Goal: Task Accomplishment & Management: Manage account settings

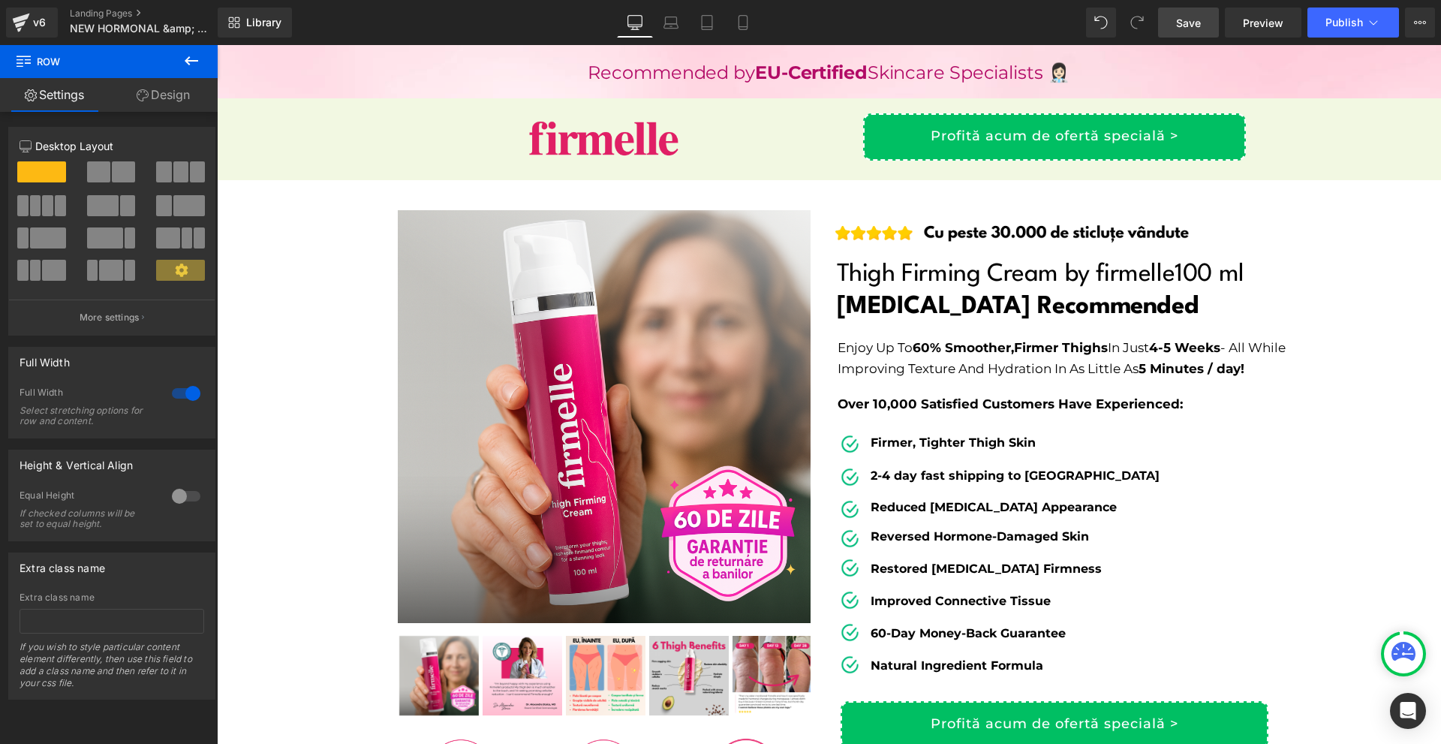
click at [1215, 24] on link "Save" at bounding box center [1188, 23] width 61 height 30
click at [1189, 21] on span "Save" at bounding box center [1188, 23] width 25 height 16
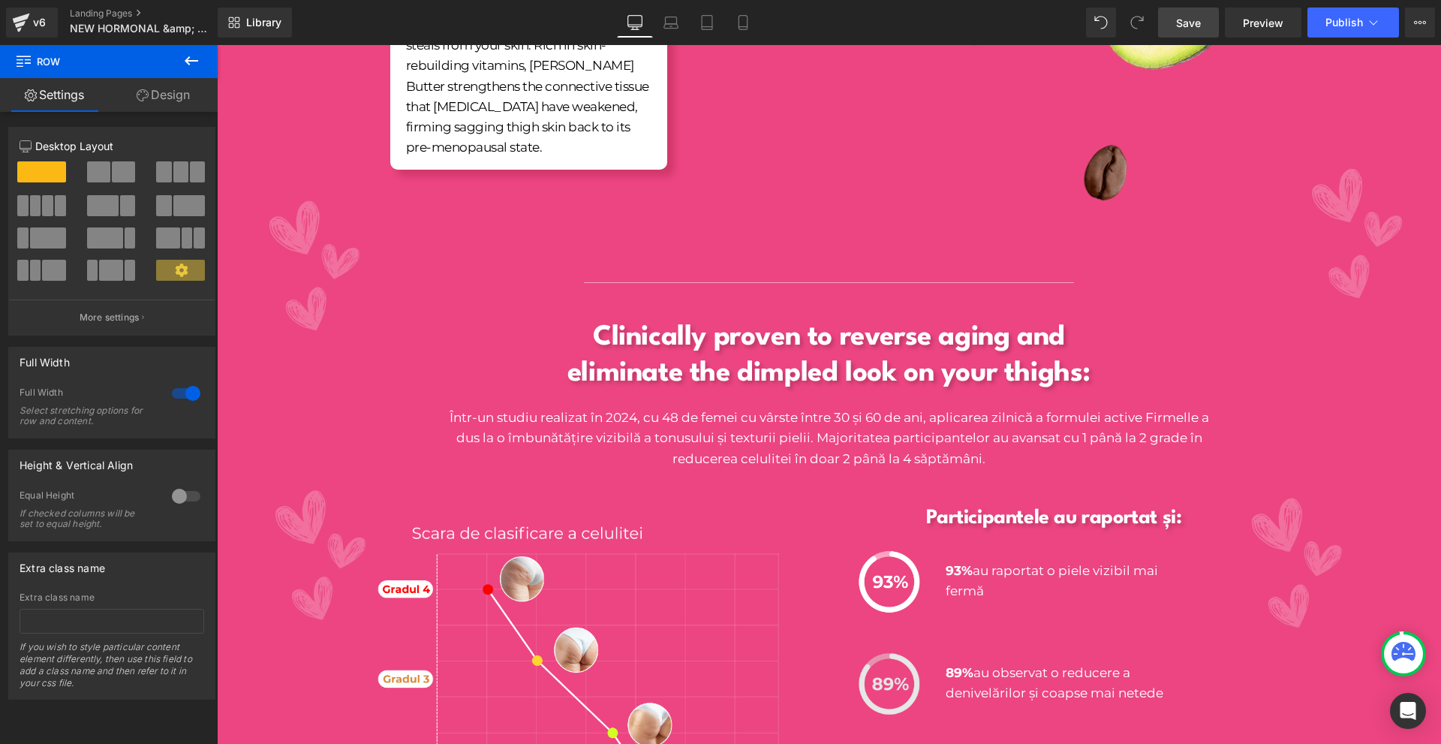
scroll to position [2552, 0]
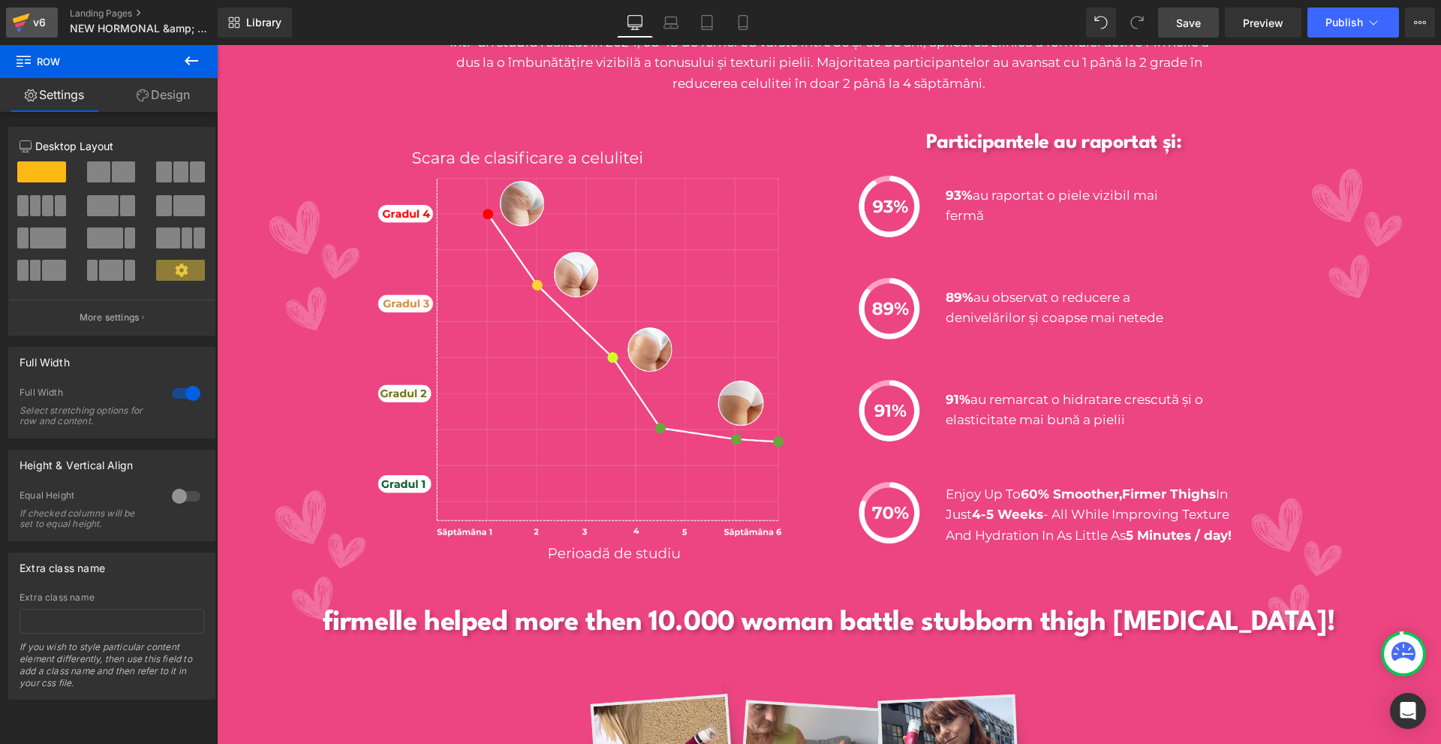
click at [24, 11] on icon at bounding box center [21, 23] width 18 height 38
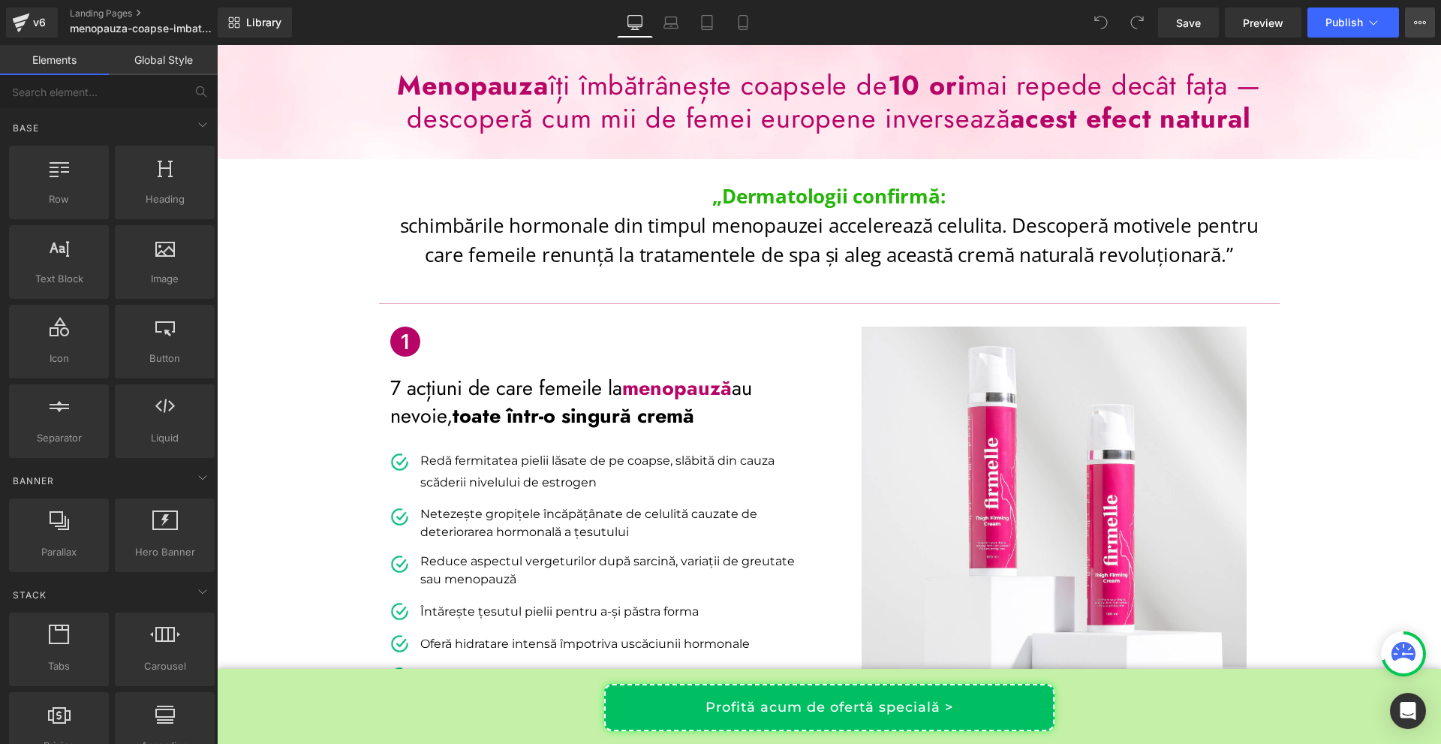
click at [1425, 24] on icon at bounding box center [1420, 23] width 12 height 12
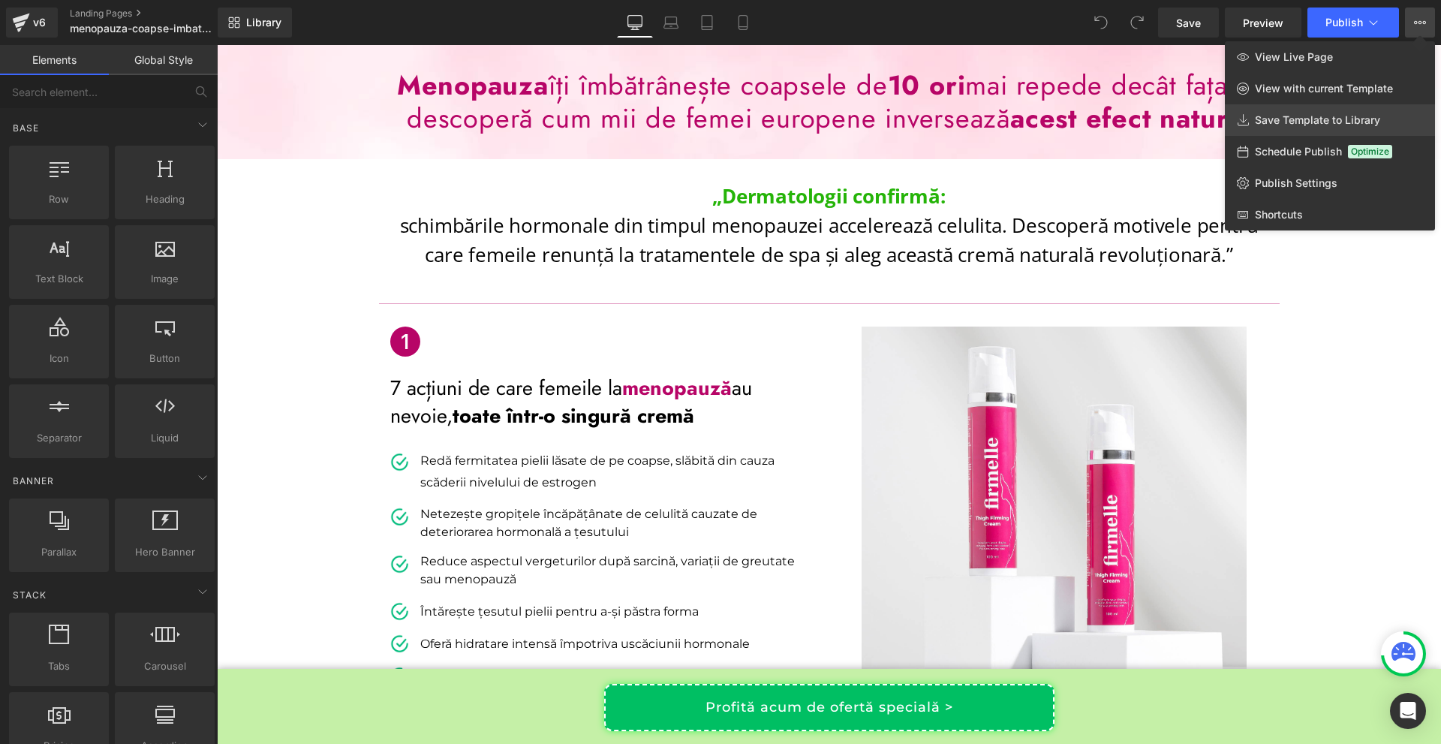
click at [1350, 125] on span "Save Template to Library" at bounding box center [1317, 120] width 125 height 14
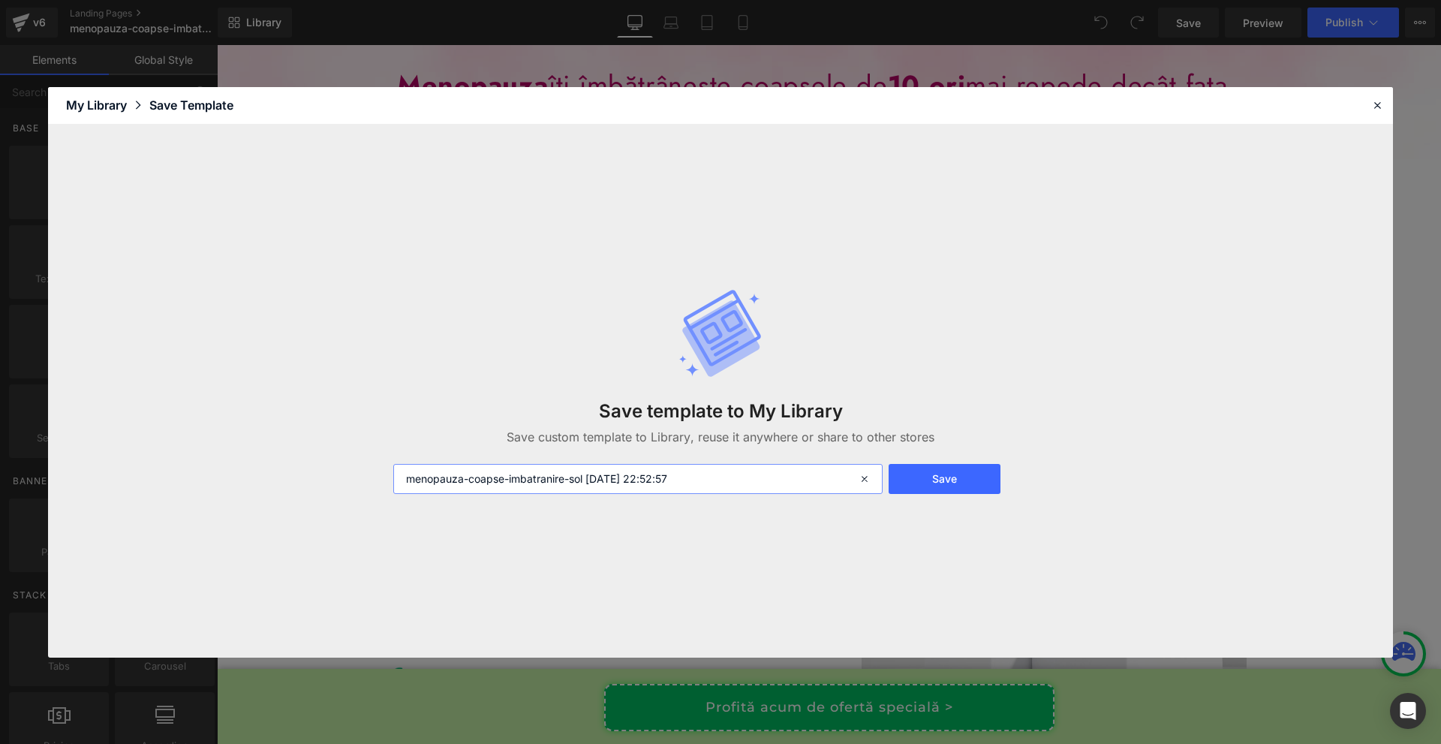
click at [749, 474] on input "menopauza-coapse-imbatranire-sol 2025-08-29 22:52:57" at bounding box center [637, 479] width 489 height 30
click at [748, 473] on input "menopauza-coapse-imbatranire-sol 2025-08-29 22:52:57" at bounding box center [637, 479] width 489 height 30
type input "P"
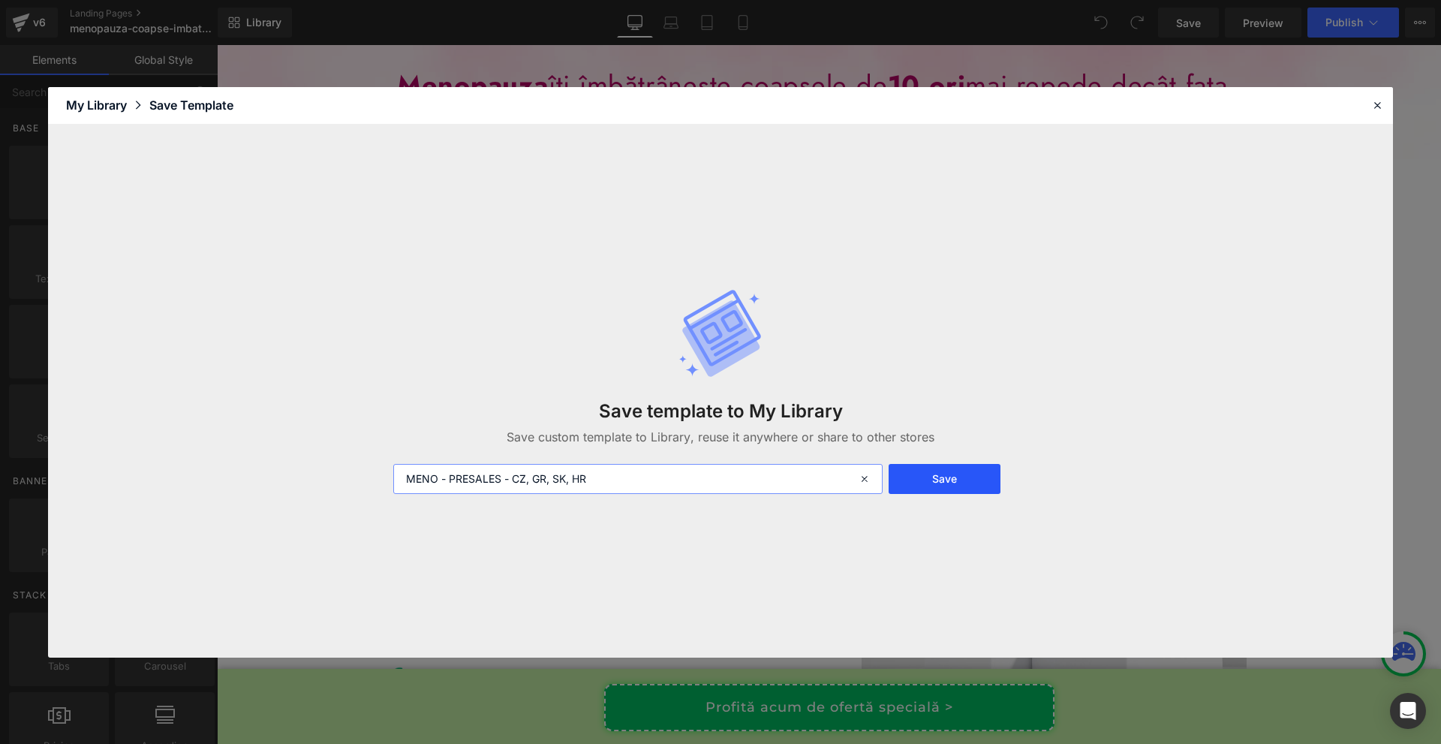
type input "MENO - PRESALES - CZ, GR, SK, HR"
click at [944, 483] on button "Save" at bounding box center [945, 479] width 112 height 30
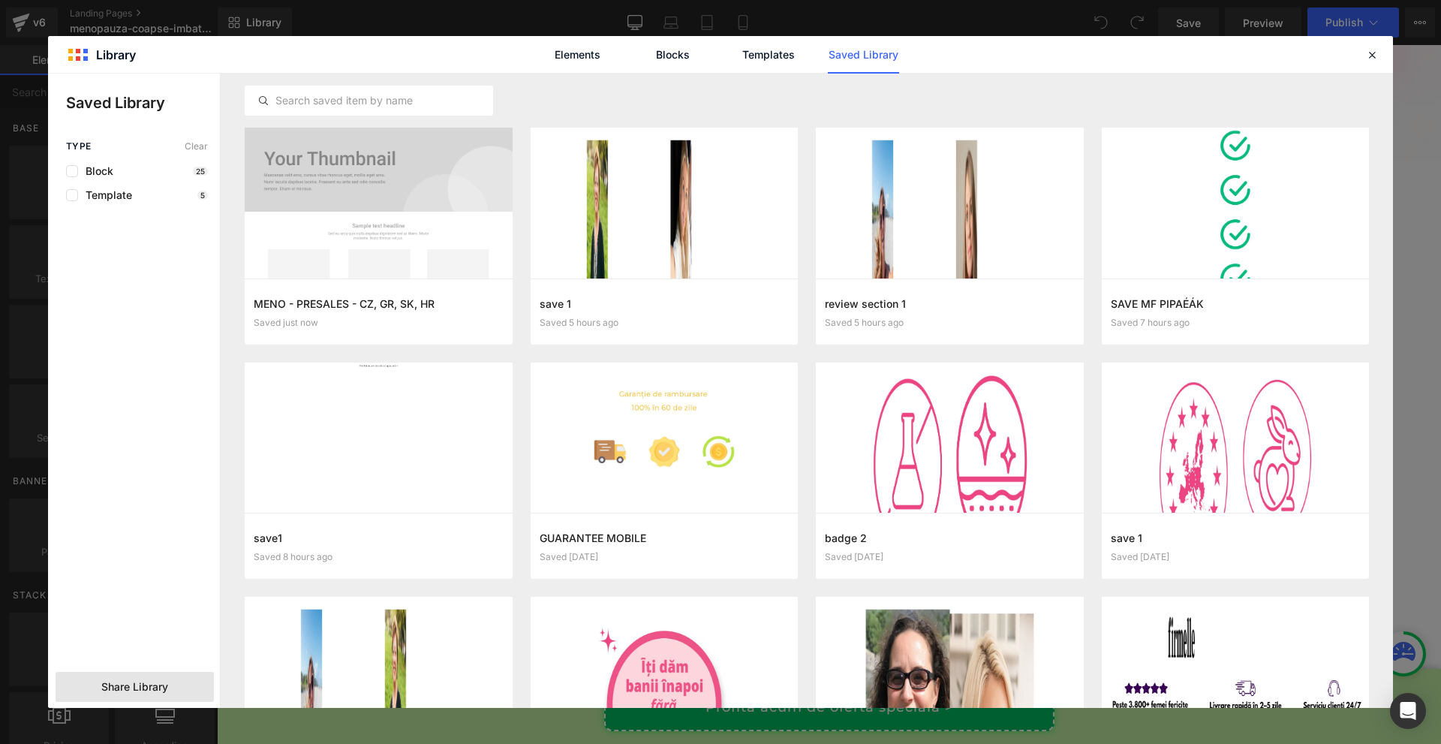
click at [119, 684] on span "Share Library" at bounding box center [134, 686] width 67 height 15
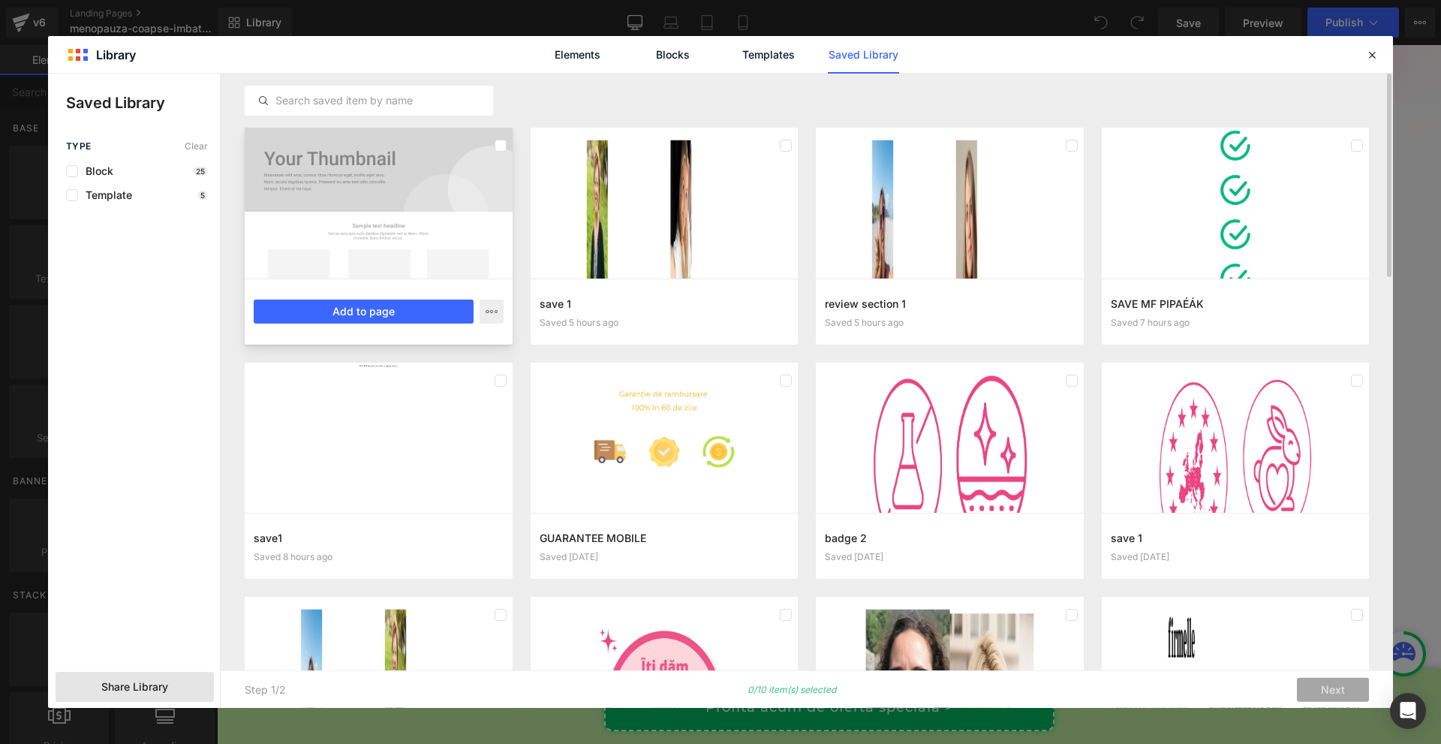
click at [457, 216] on div at bounding box center [379, 203] width 268 height 151
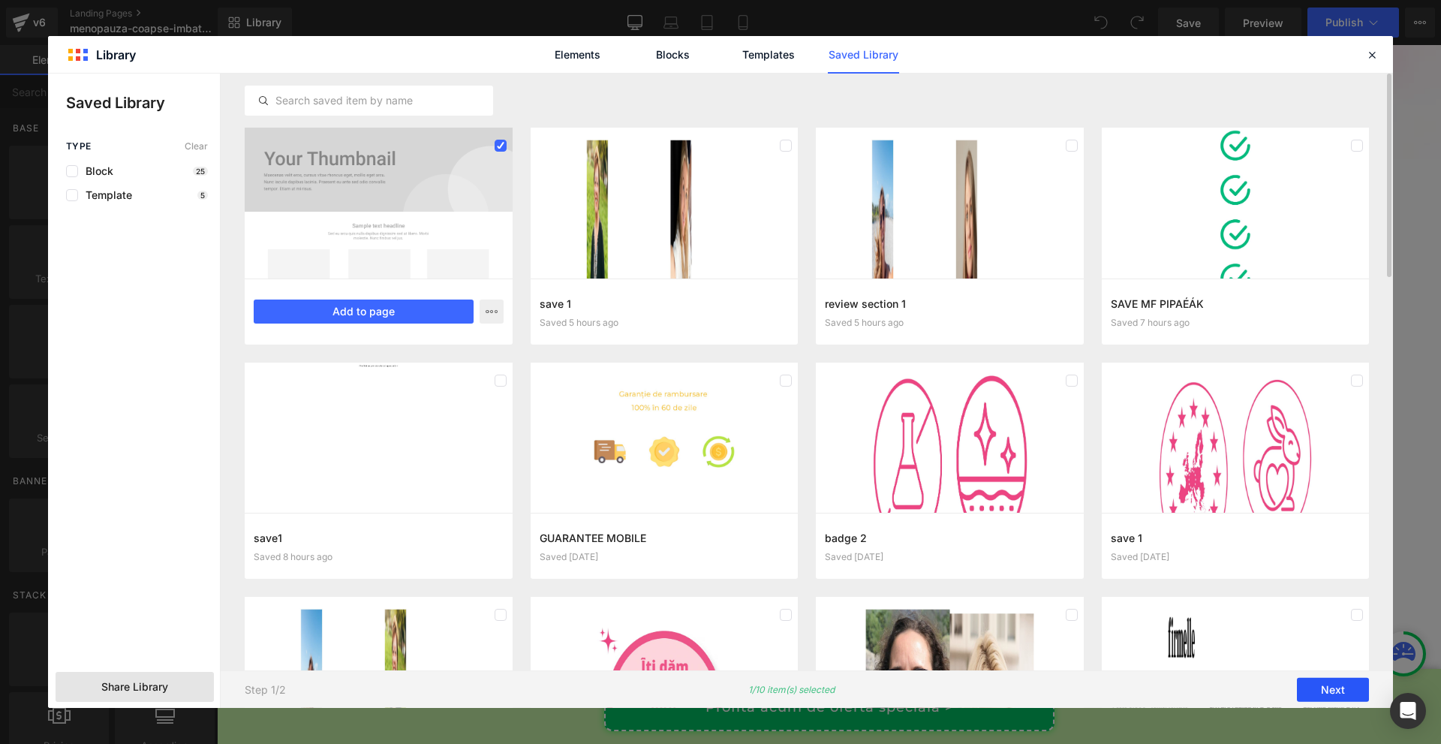
click at [1323, 688] on button "Next" at bounding box center [1333, 690] width 72 height 24
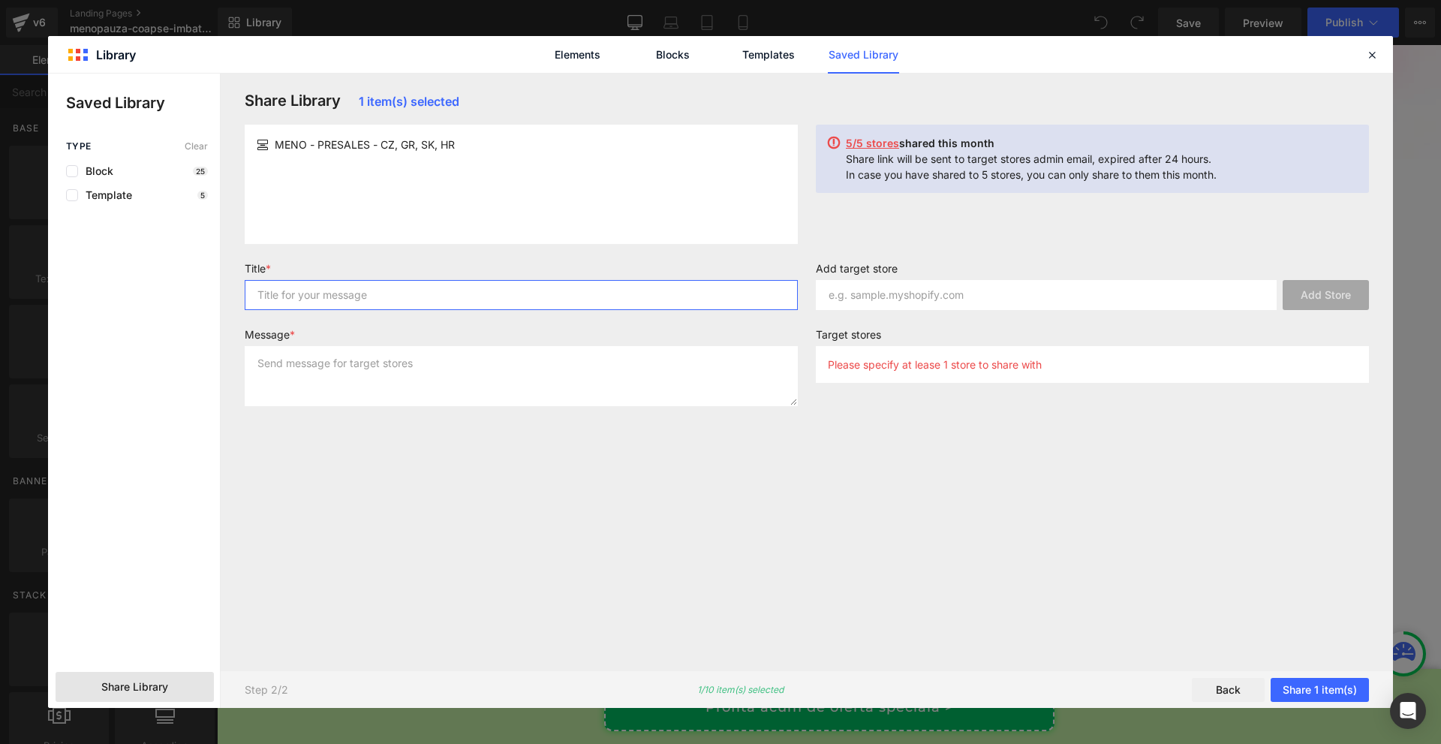
click at [384, 291] on input "text" at bounding box center [521, 295] width 553 height 30
type input "asd"
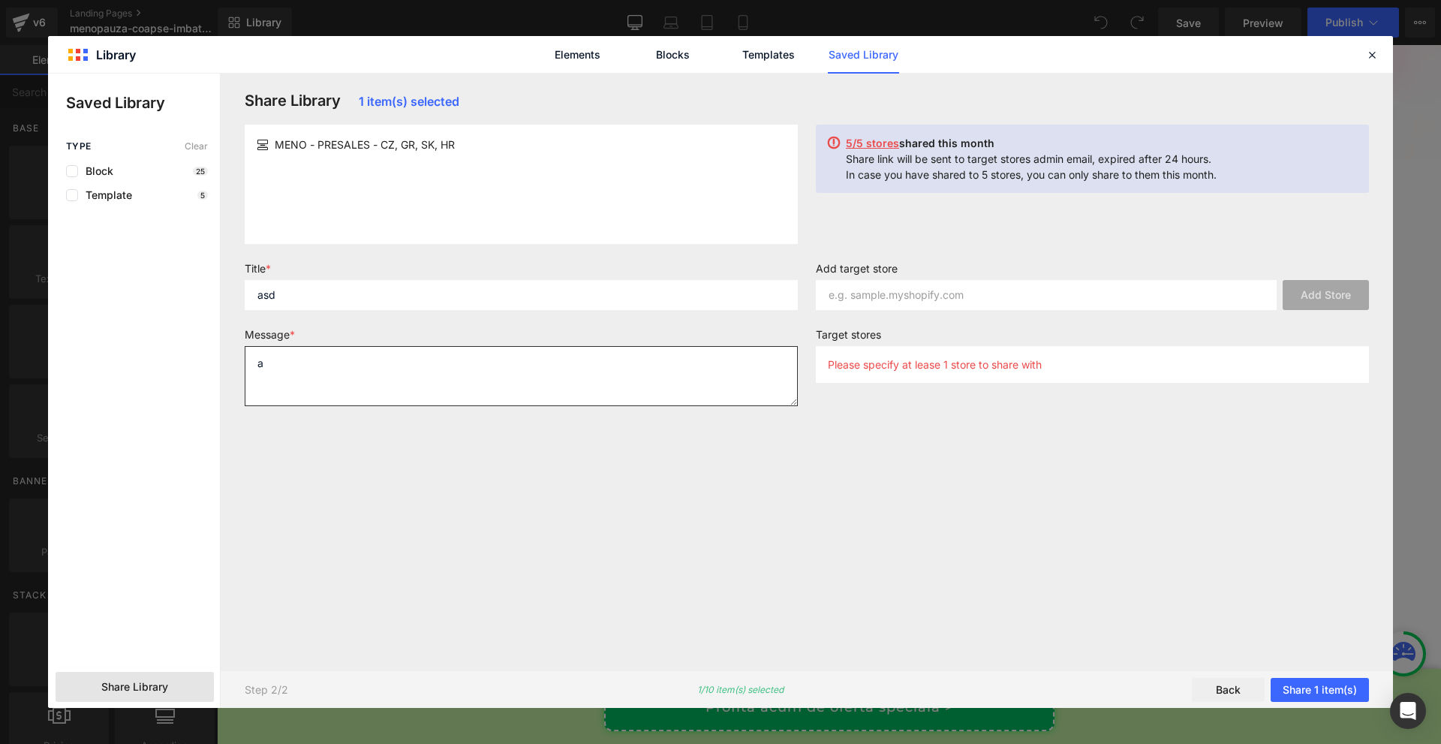
click at [408, 375] on textarea "a" at bounding box center [521, 376] width 553 height 60
type textarea "asd"
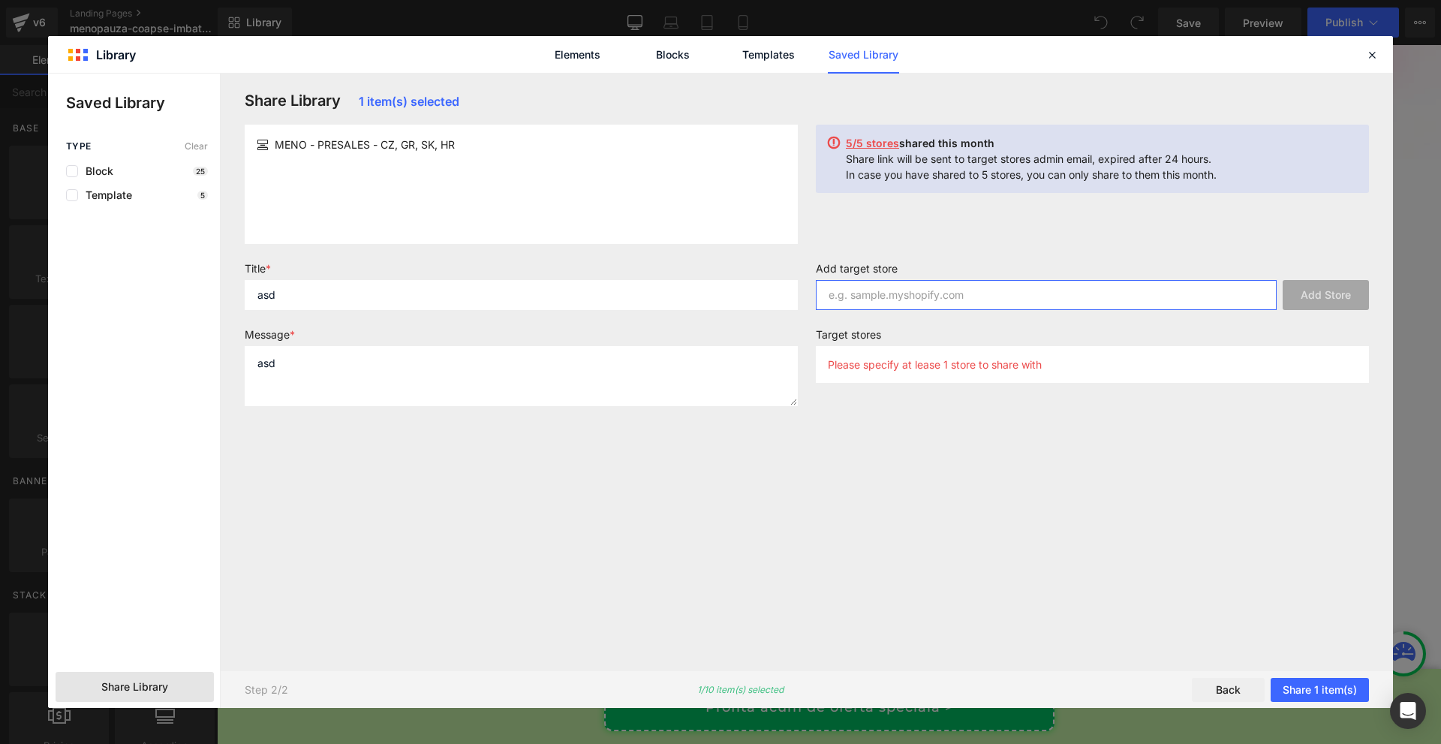
click at [999, 283] on input "text" at bounding box center [1046, 295] width 461 height 30
paste input "firmellegreece.myshopify.com"
type input "firmellegreece.myshopify.com"
click at [1320, 289] on button "Add Store" at bounding box center [1326, 295] width 86 height 30
click at [1306, 293] on button "Add Store" at bounding box center [1326, 295] width 86 height 30
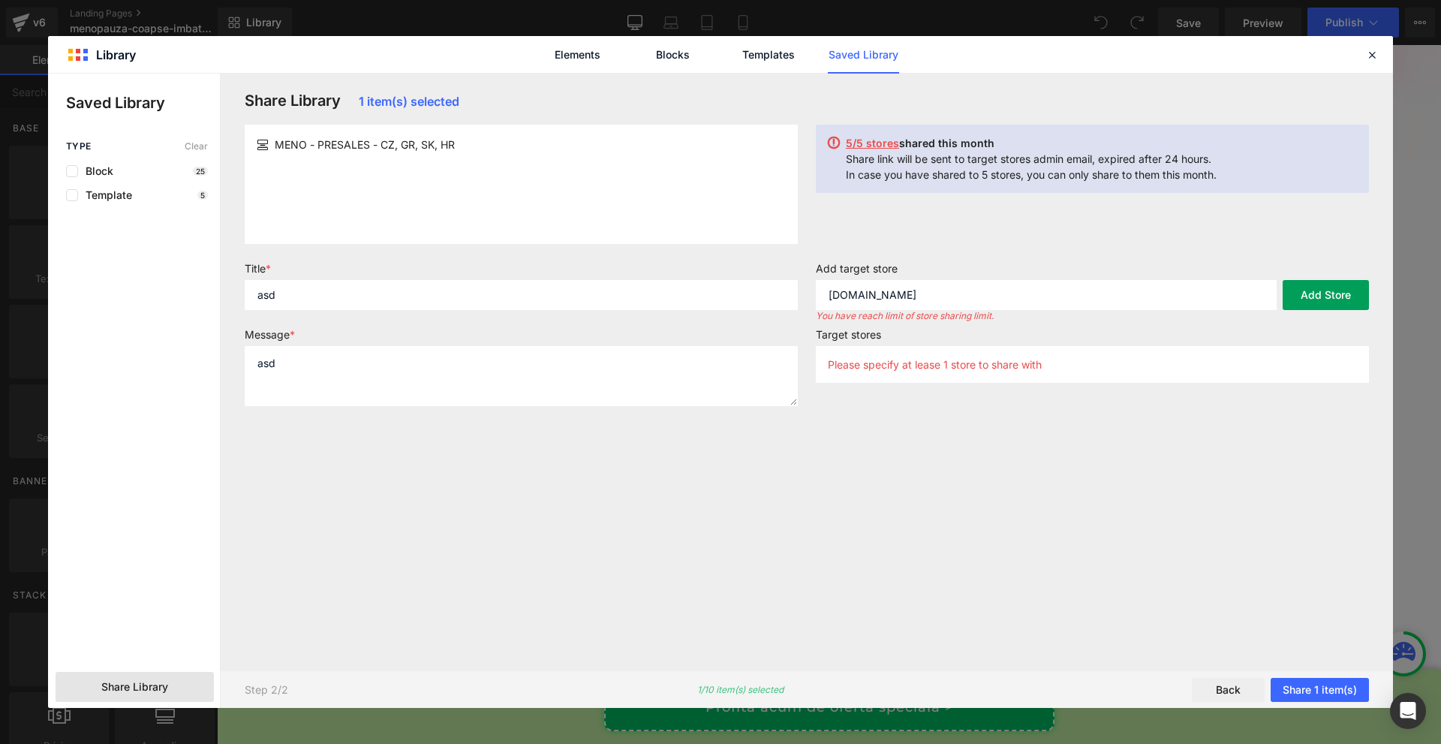
click at [1306, 293] on button "Add Store" at bounding box center [1326, 295] width 86 height 30
click at [967, 283] on input "firmellegreece.myshopify.com" at bounding box center [1046, 295] width 461 height 30
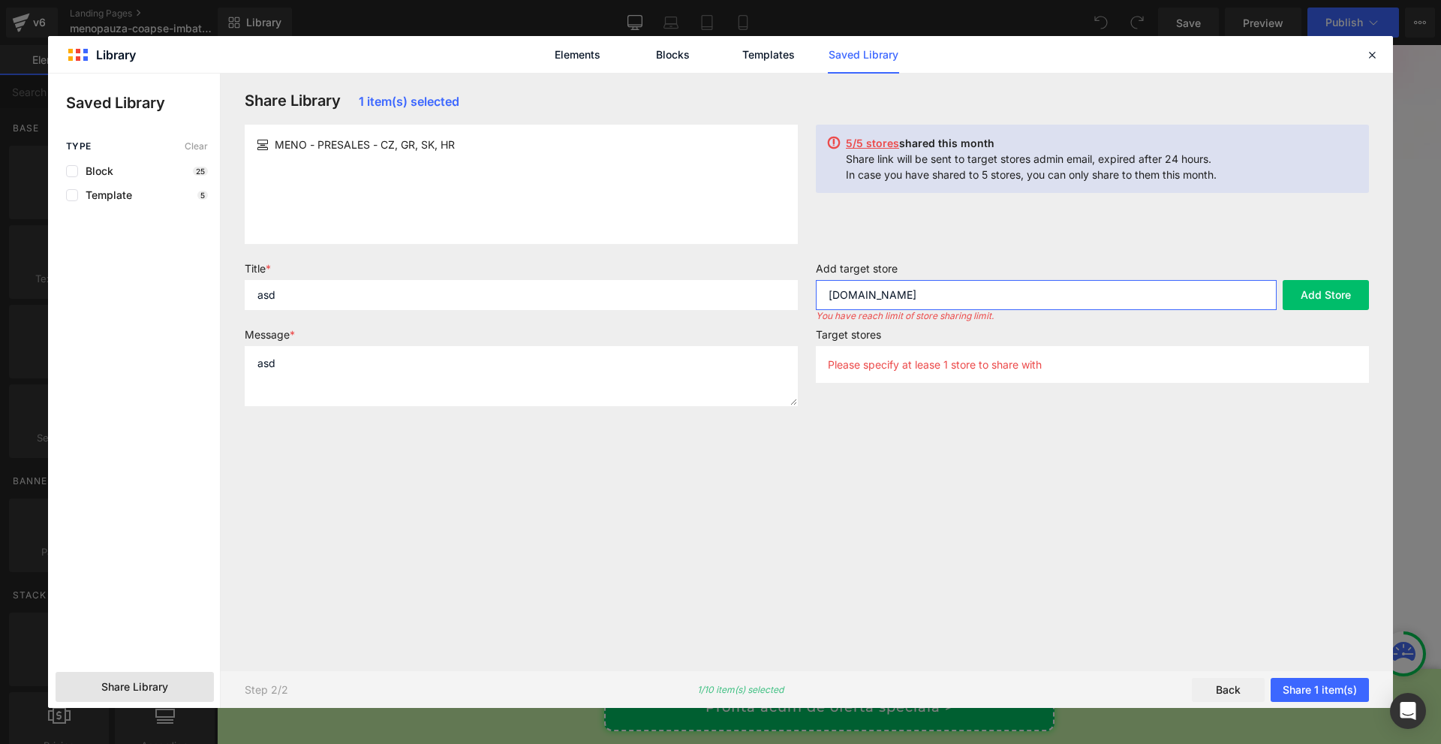
click at [967, 283] on input "firmellegreece.myshopify.com" at bounding box center [1046, 295] width 461 height 30
drag, startPoint x: 1371, startPoint y: 53, endPoint x: 1154, endPoint y: 7, distance: 221.7
click at [1371, 53] on icon at bounding box center [1373, 55] width 14 height 14
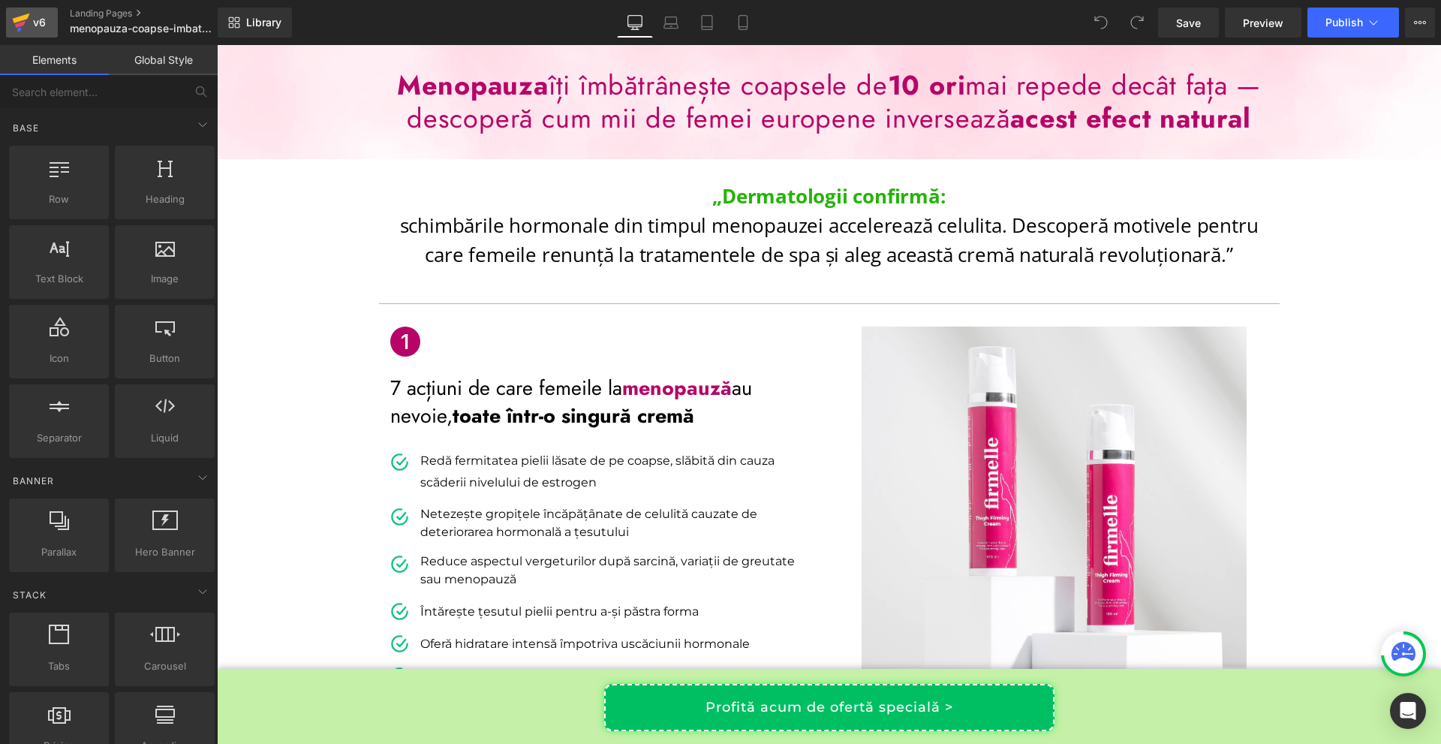
click at [31, 20] on div "v6" at bounding box center [39, 23] width 19 height 20
